Goal: Task Accomplishment & Management: Manage account settings

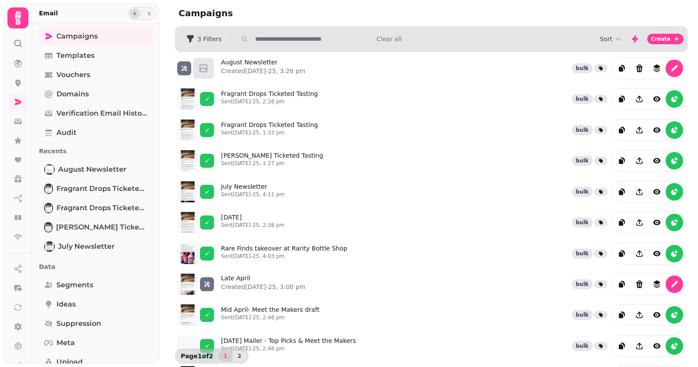
click at [130, 12] on button "button" at bounding box center [135, 13] width 11 height 11
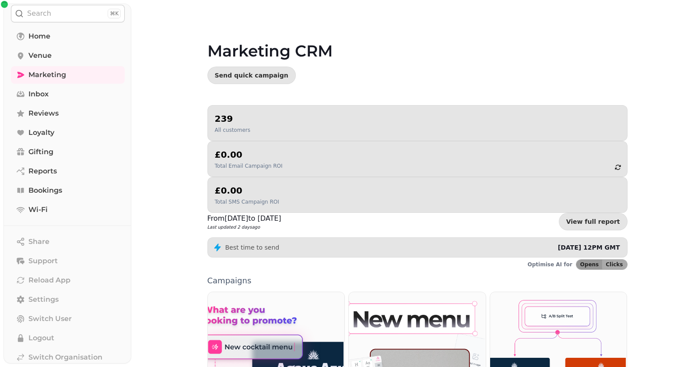
scroll to position [56, 0]
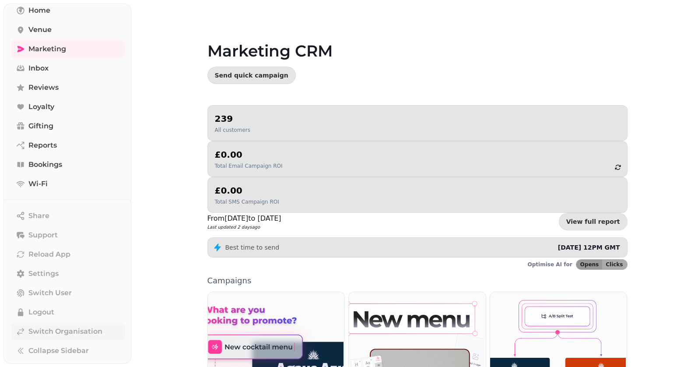
click at [57, 333] on span "Switch Organisation" at bounding box center [65, 331] width 74 height 11
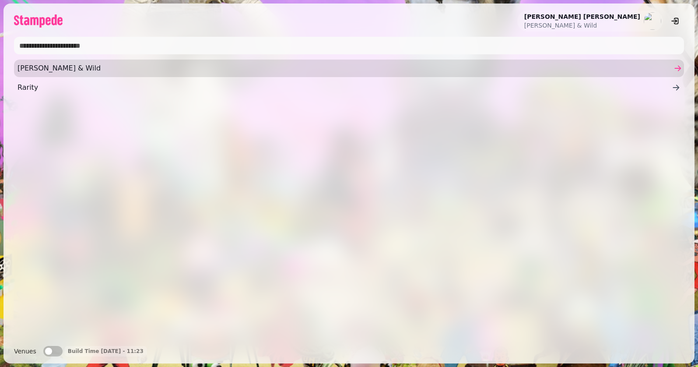
click at [56, 72] on span "[PERSON_NAME] & Wild" at bounding box center [345, 68] width 655 height 11
